Goal: Information Seeking & Learning: Learn about a topic

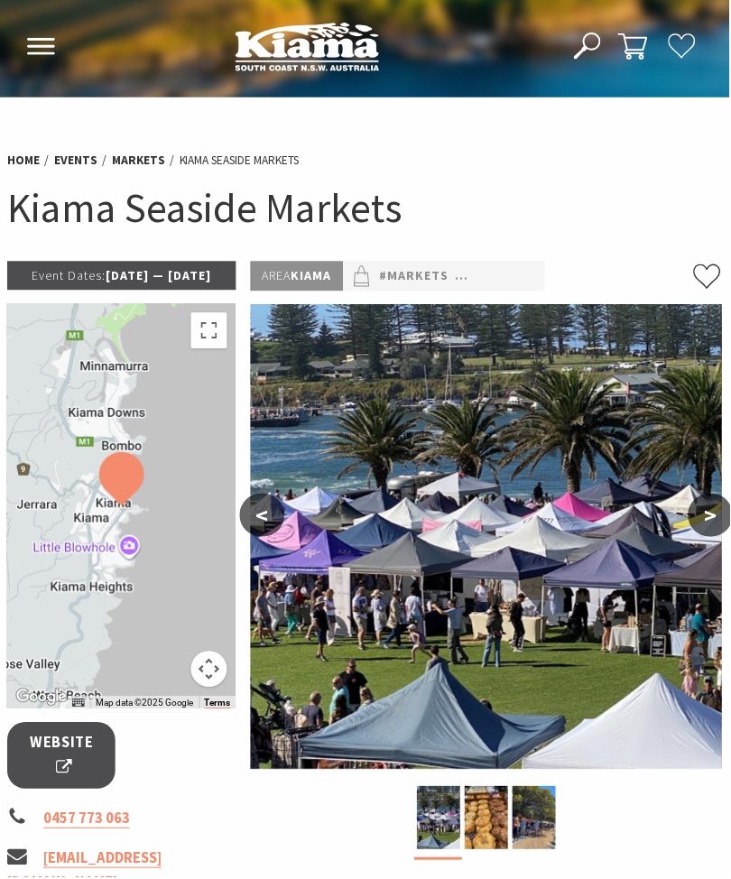
click at [41, 45] on icon at bounding box center [41, 46] width 30 height 17
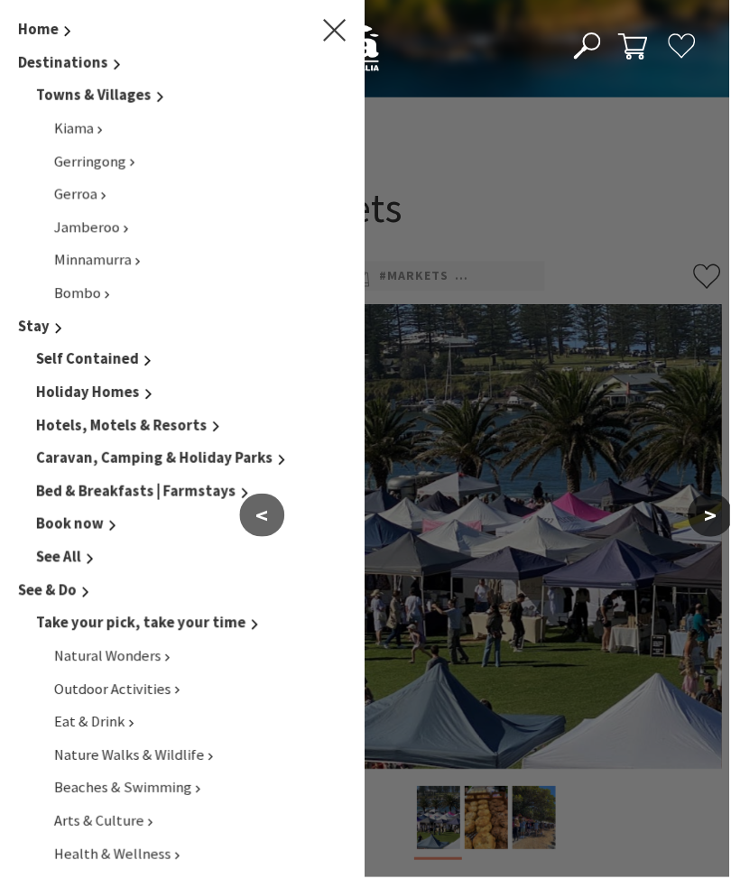
click at [340, 30] on icon "Main Menu" at bounding box center [335, 30] width 23 height 23
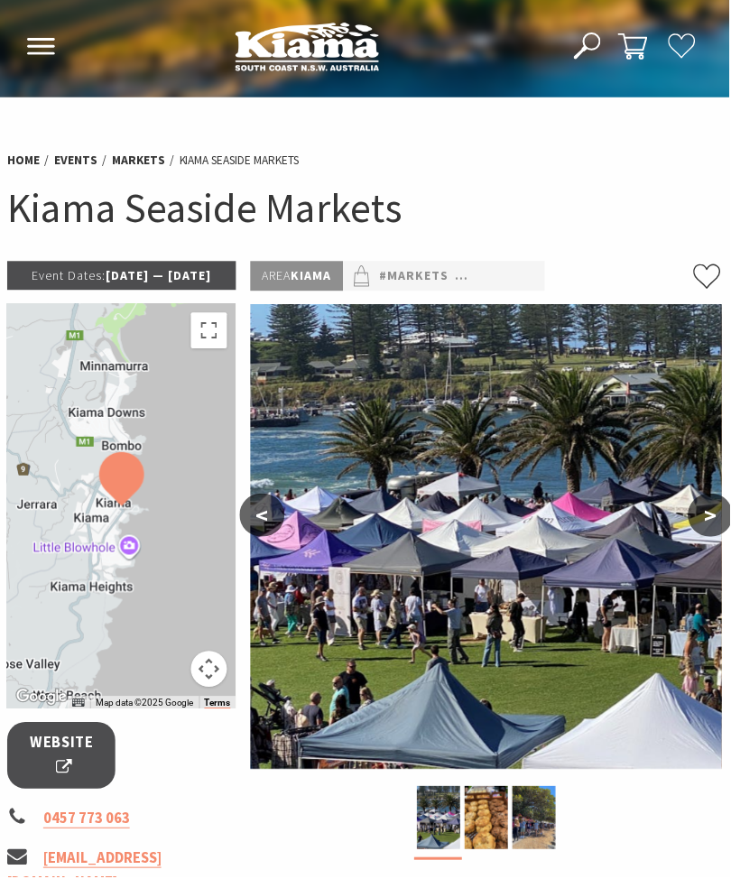
click at [142, 274] on p "Event Dates: 09 Jun 2025 — 19 Jul 2026" at bounding box center [121, 276] width 229 height 29
click at [165, 290] on p "Event Dates: 09 Jun 2025 — 19 Jul 2026" at bounding box center [121, 276] width 229 height 29
click at [197, 290] on p "Event Dates: 09 Jun 2025 — 19 Jul 2026" at bounding box center [121, 276] width 229 height 29
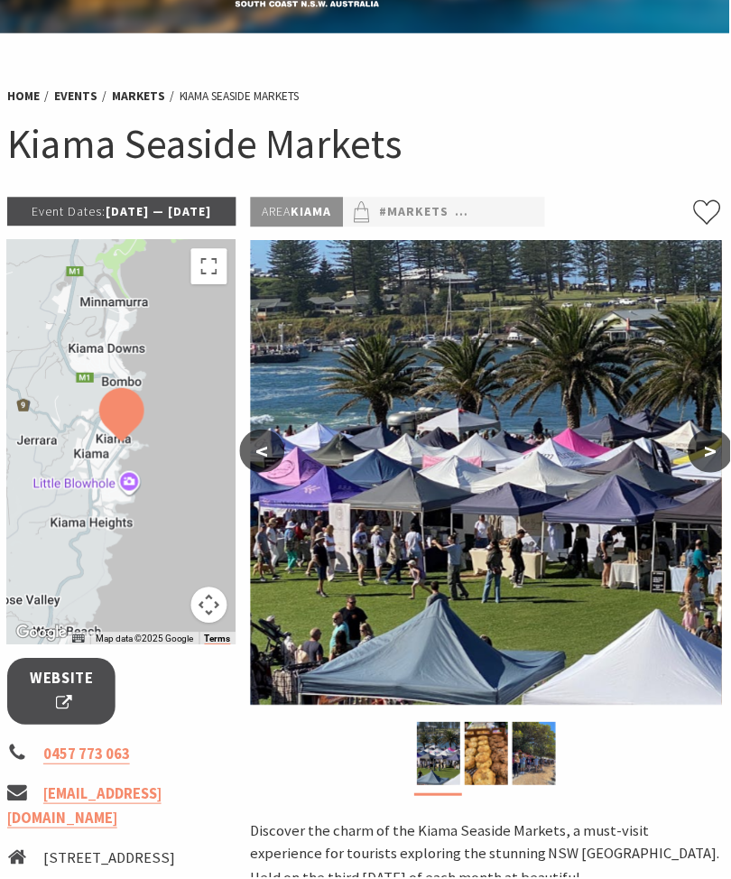
scroll to position [62, 0]
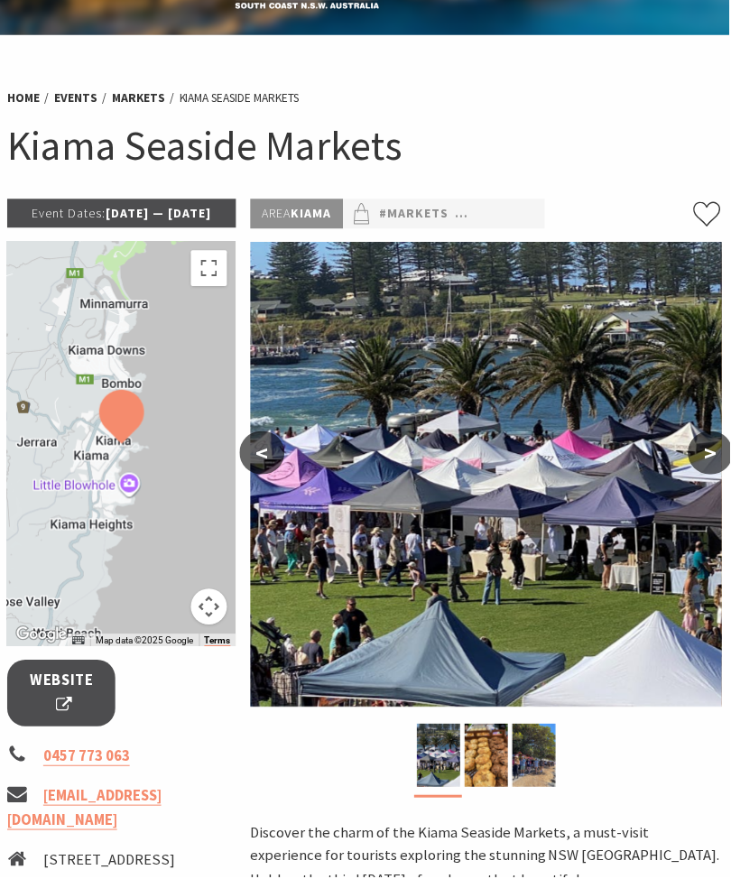
click at [72, 718] on span "Website" at bounding box center [62, 694] width 64 height 48
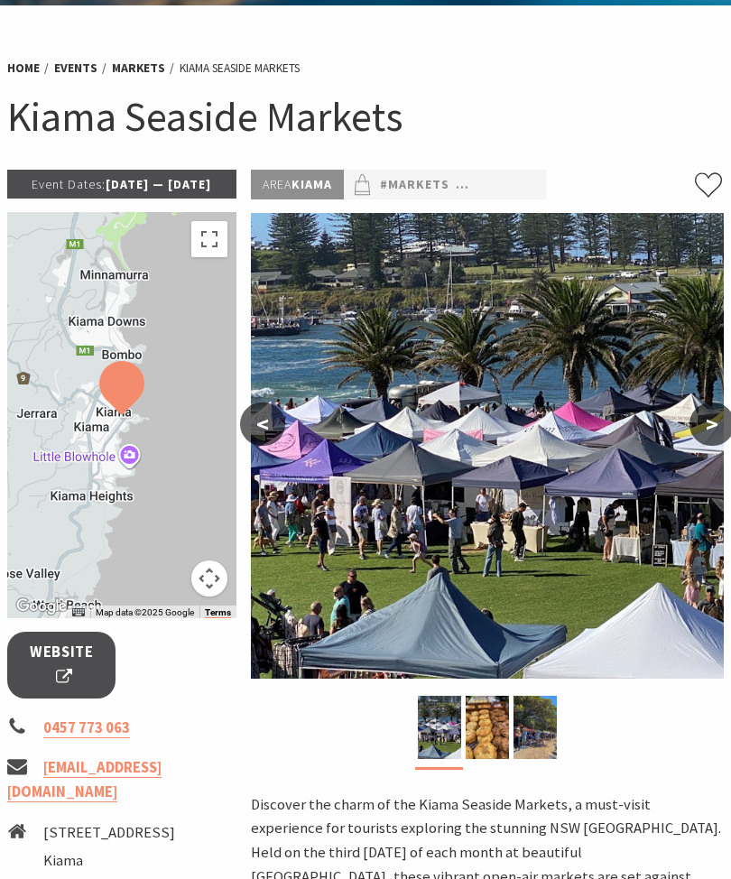
click at [142, 63] on link "Markets" at bounding box center [138, 68] width 53 height 17
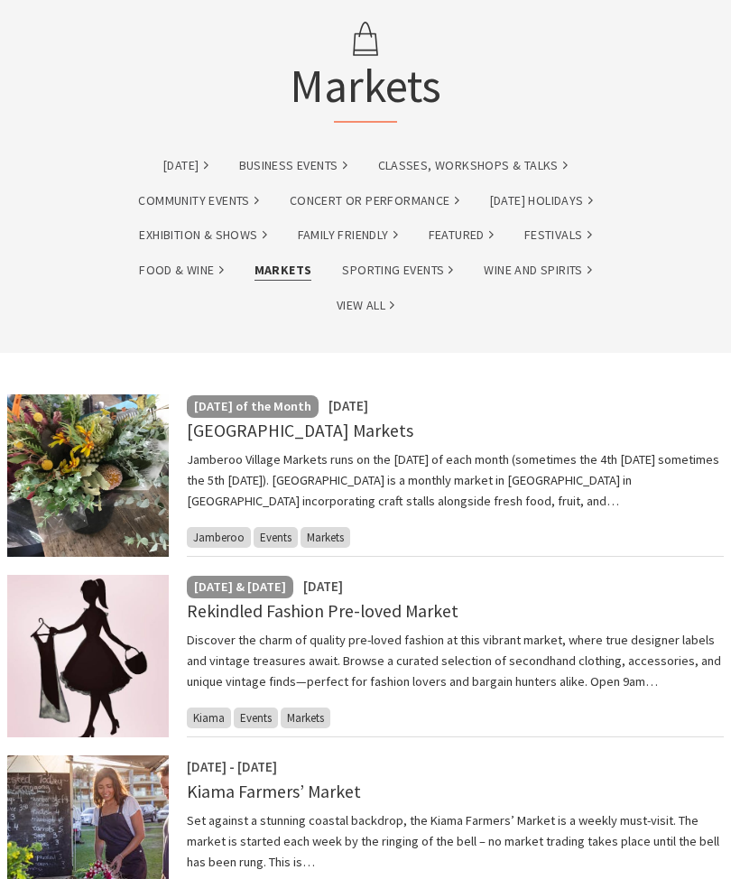
scroll to position [130, 0]
click at [286, 588] on p "[DATE] & [DATE]" at bounding box center [240, 585] width 92 height 21
click at [269, 588] on p "[DATE] & [DATE]" at bounding box center [240, 585] width 92 height 21
click at [365, 616] on link "Rekindled Fashion Pre-loved Market" at bounding box center [322, 610] width 271 height 22
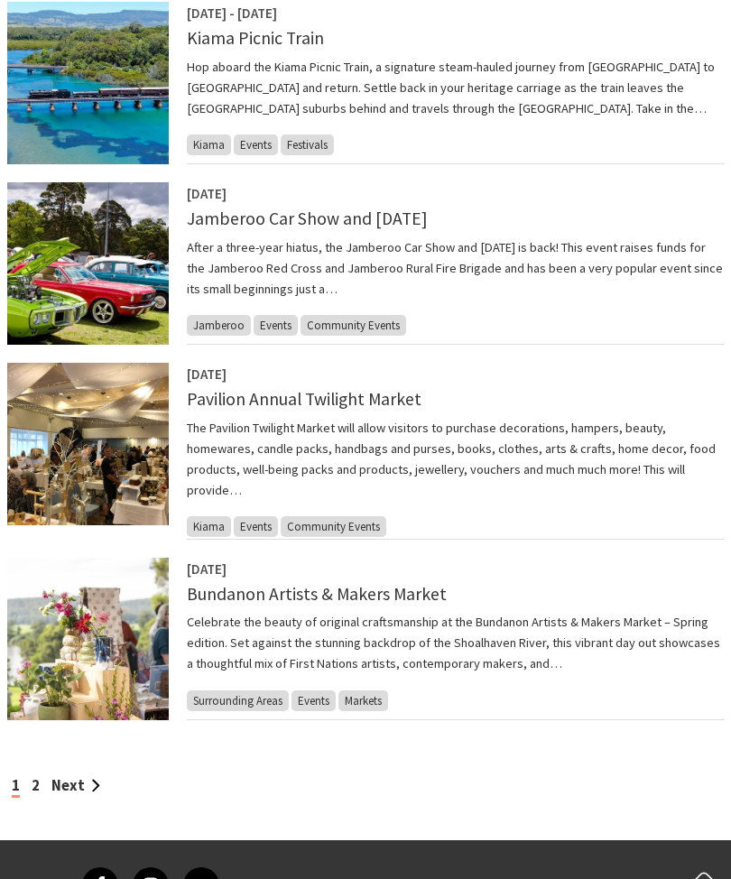
scroll to position [1243, 0]
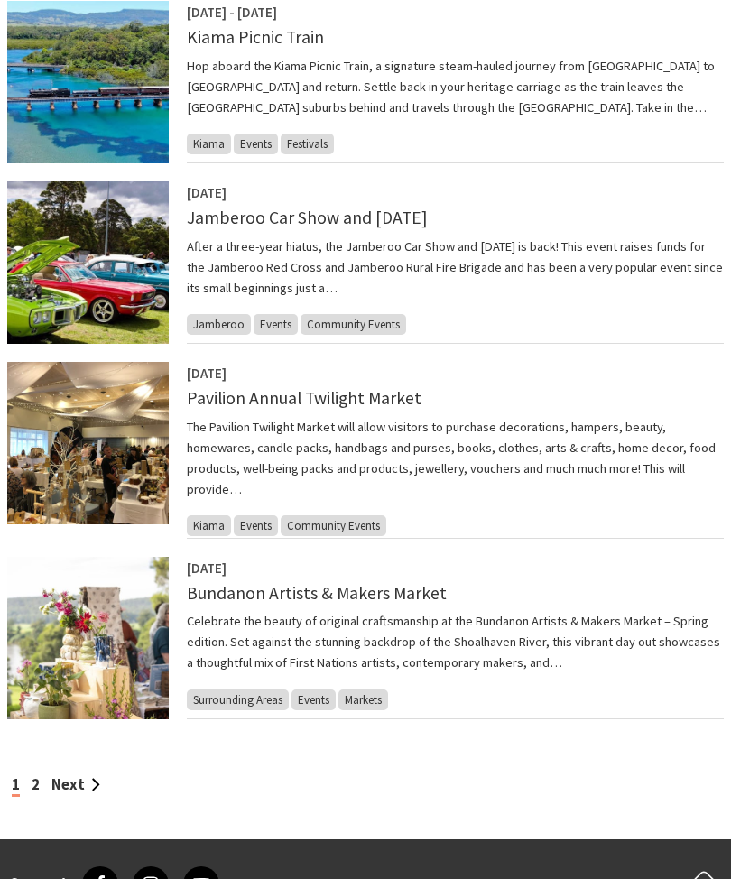
click at [75, 776] on link "Next" at bounding box center [75, 785] width 49 height 19
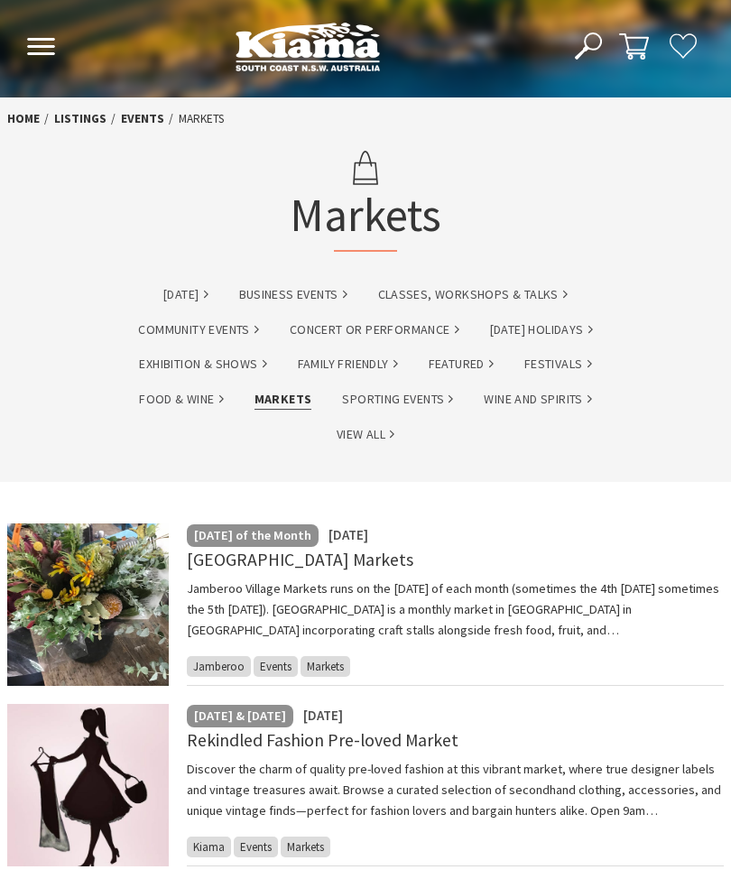
scroll to position [1303, 0]
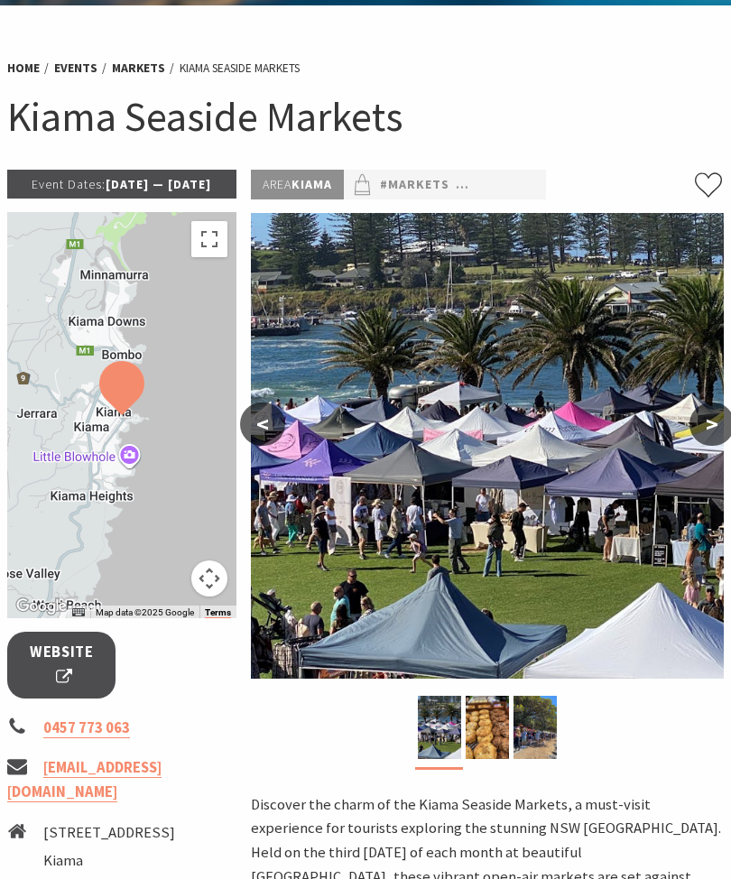
scroll to position [91, 0]
click at [143, 65] on link "Markets" at bounding box center [138, 68] width 53 height 17
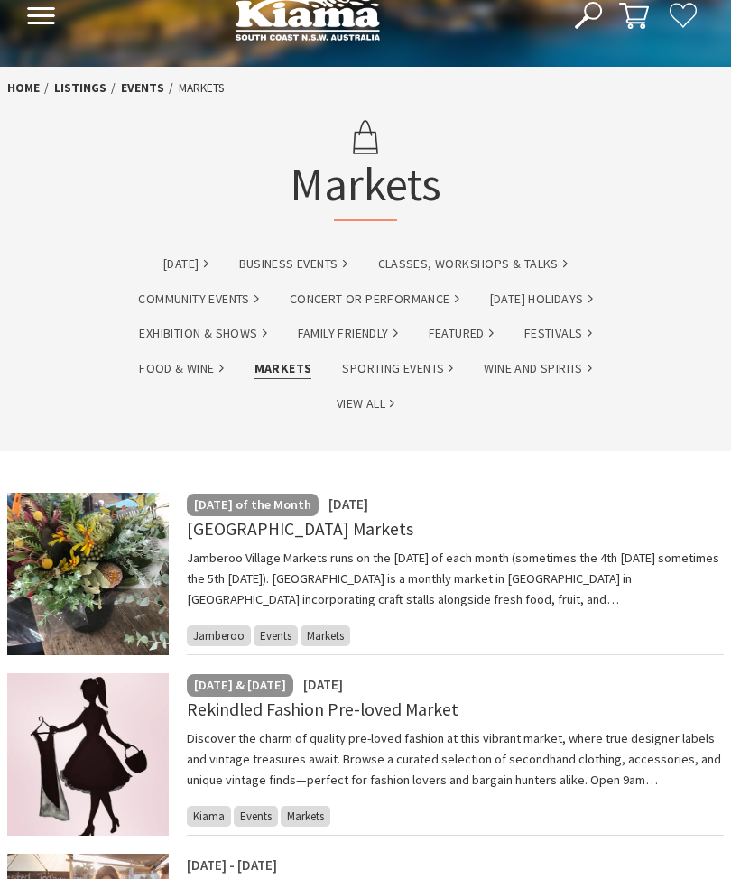
scroll to position [35, 0]
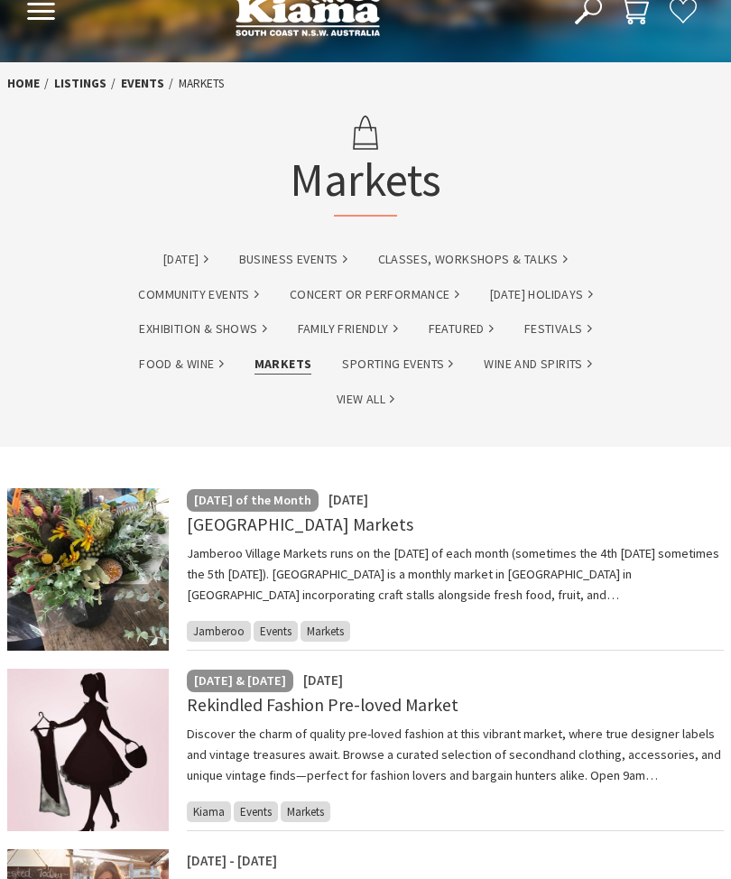
click at [337, 707] on link "Rekindled Fashion Pre-loved Market" at bounding box center [322, 705] width 271 height 22
